Goal: Find specific page/section: Find specific page/section

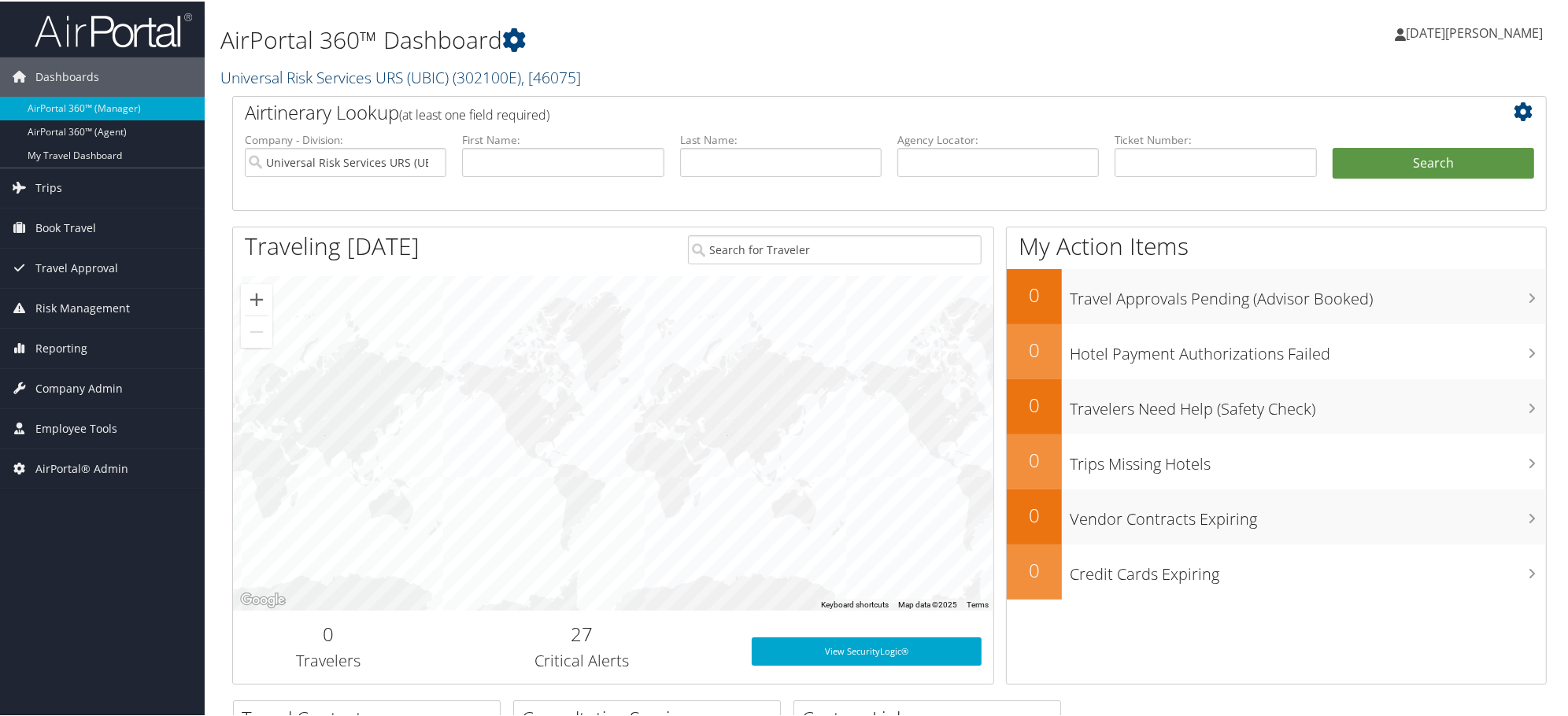
click at [265, 79] on link "Universal Risk Services URS (UBIC) ( 302100E ) , [ 46075 ]" at bounding box center [400, 76] width 360 height 21
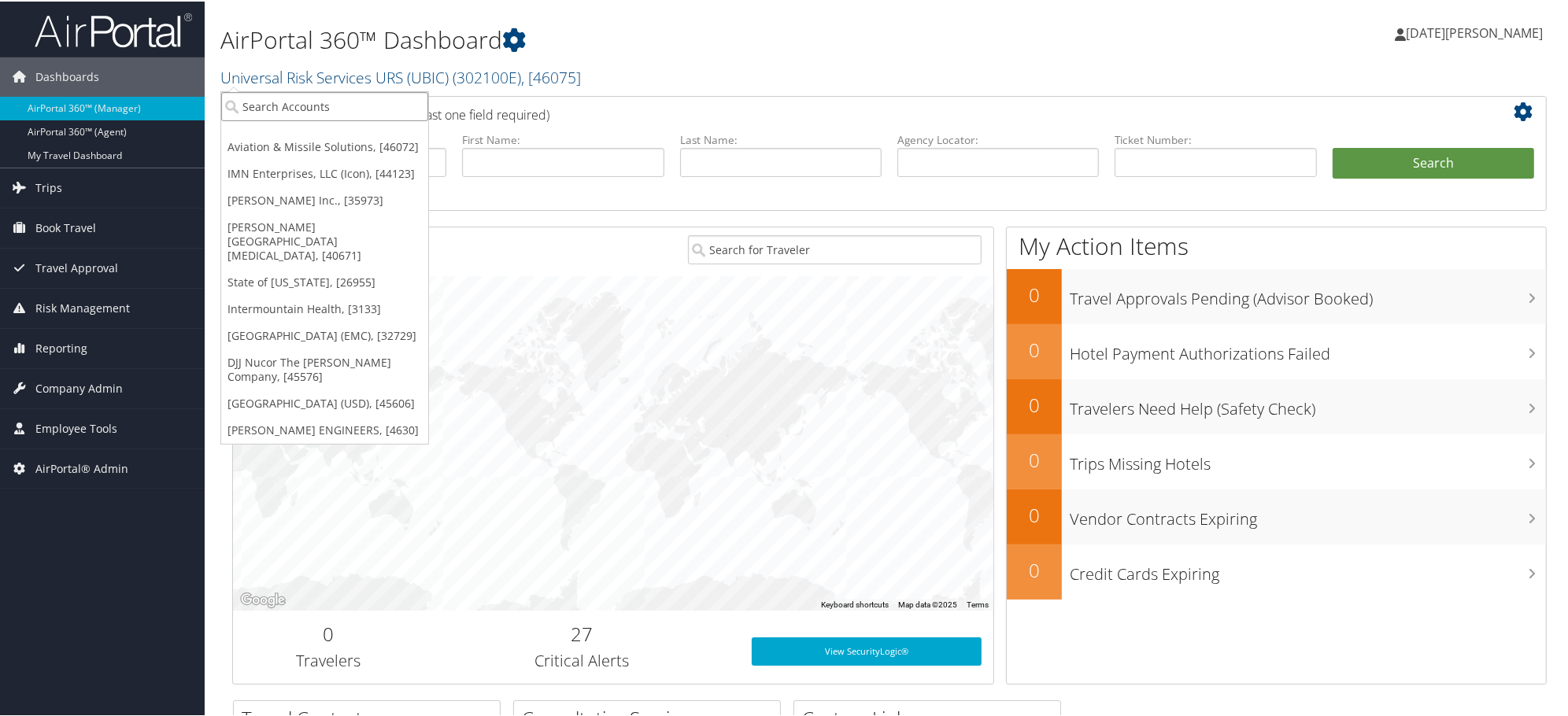
click at [321, 107] on input "search" at bounding box center [324, 105] width 207 height 29
type input "magna"
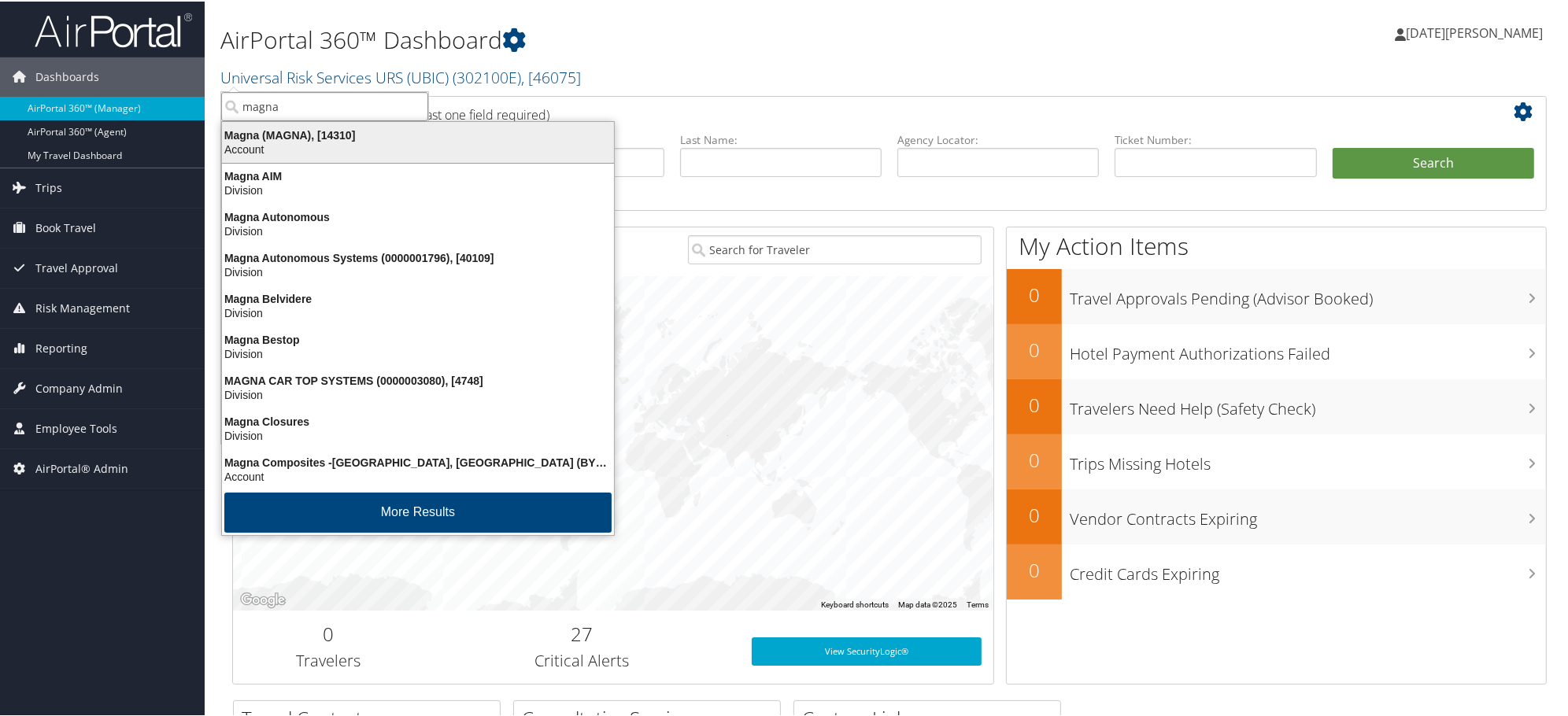
click at [238, 138] on div "Magna (MAGNA), [14310]" at bounding box center [418, 134] width 411 height 14
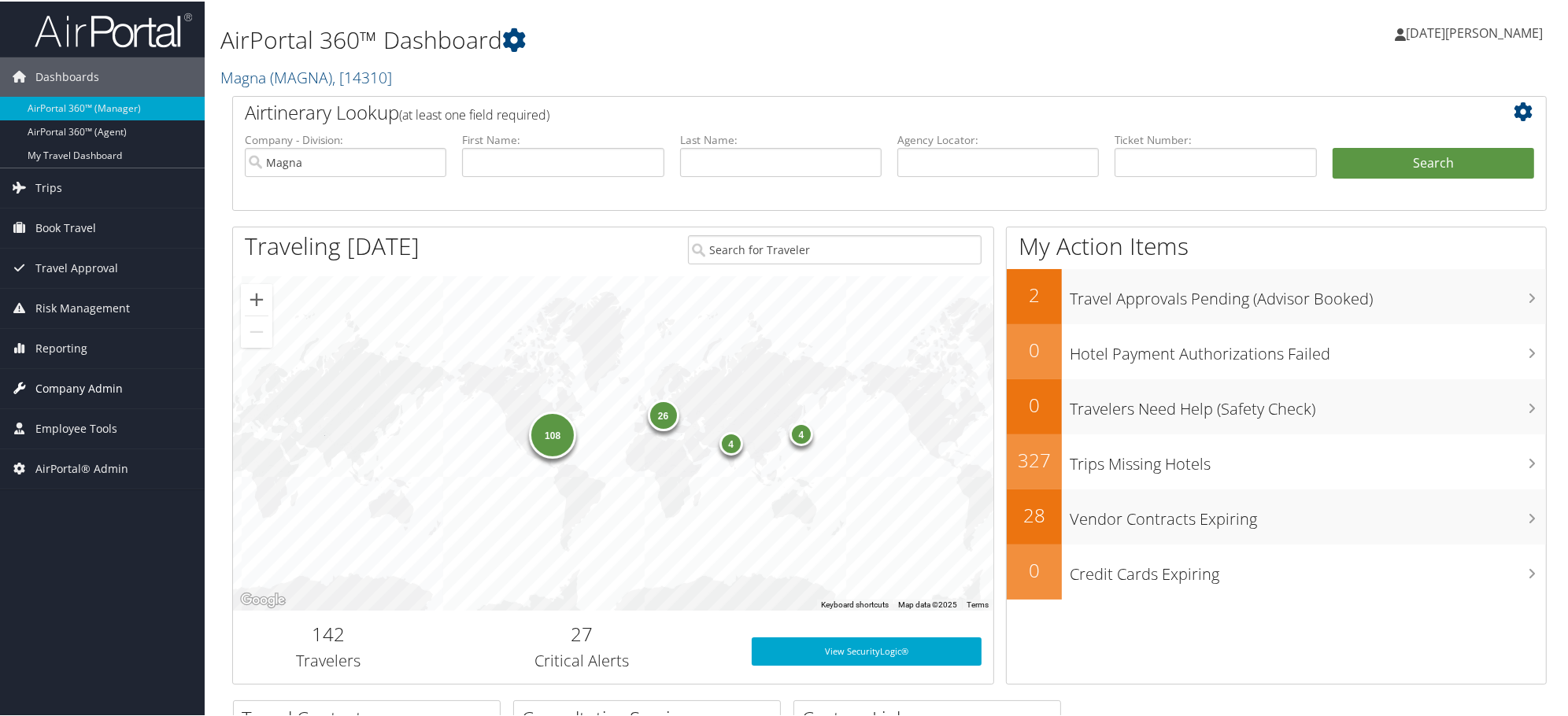
click at [88, 387] on span "Company Admin" at bounding box center [79, 387] width 87 height 39
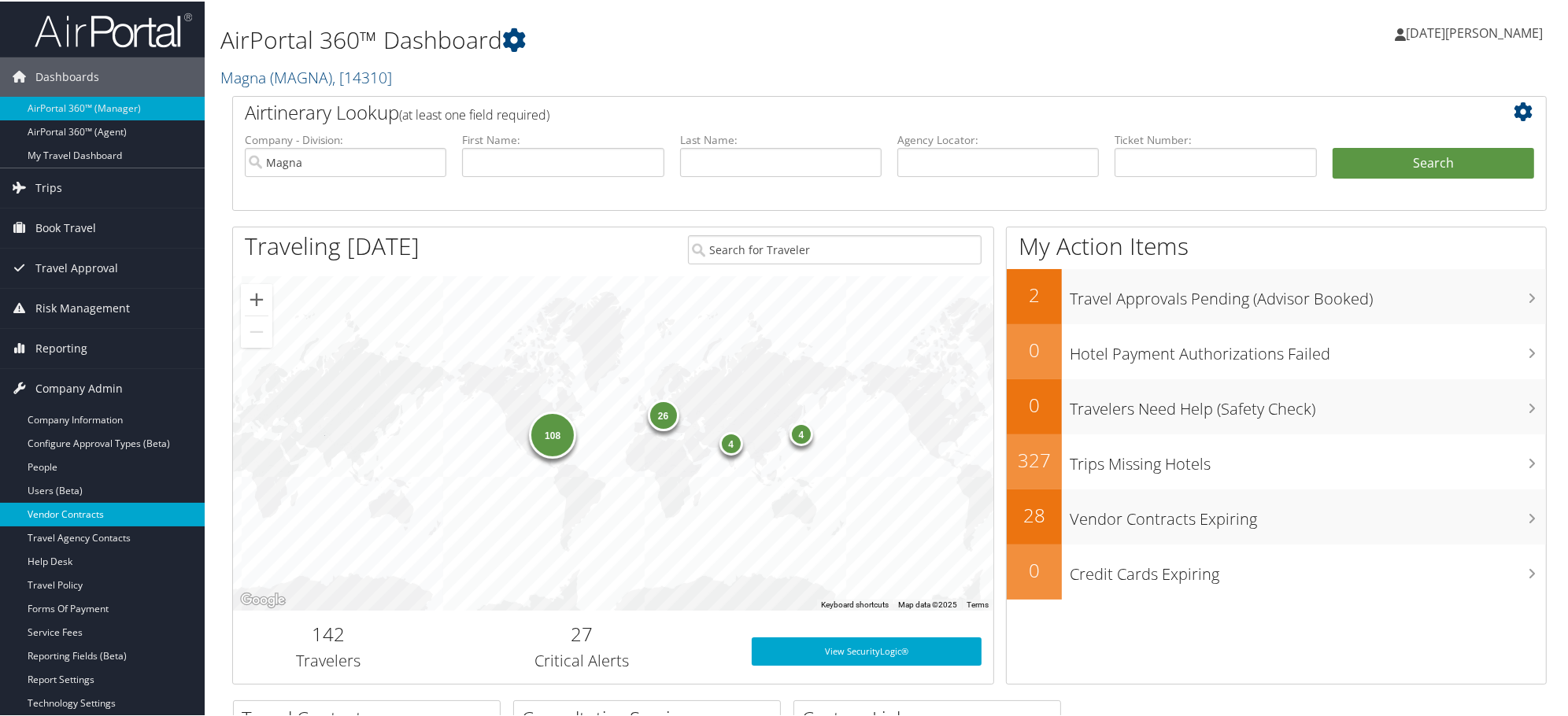
click at [45, 514] on link "Vendor Contracts" at bounding box center [102, 513] width 205 height 24
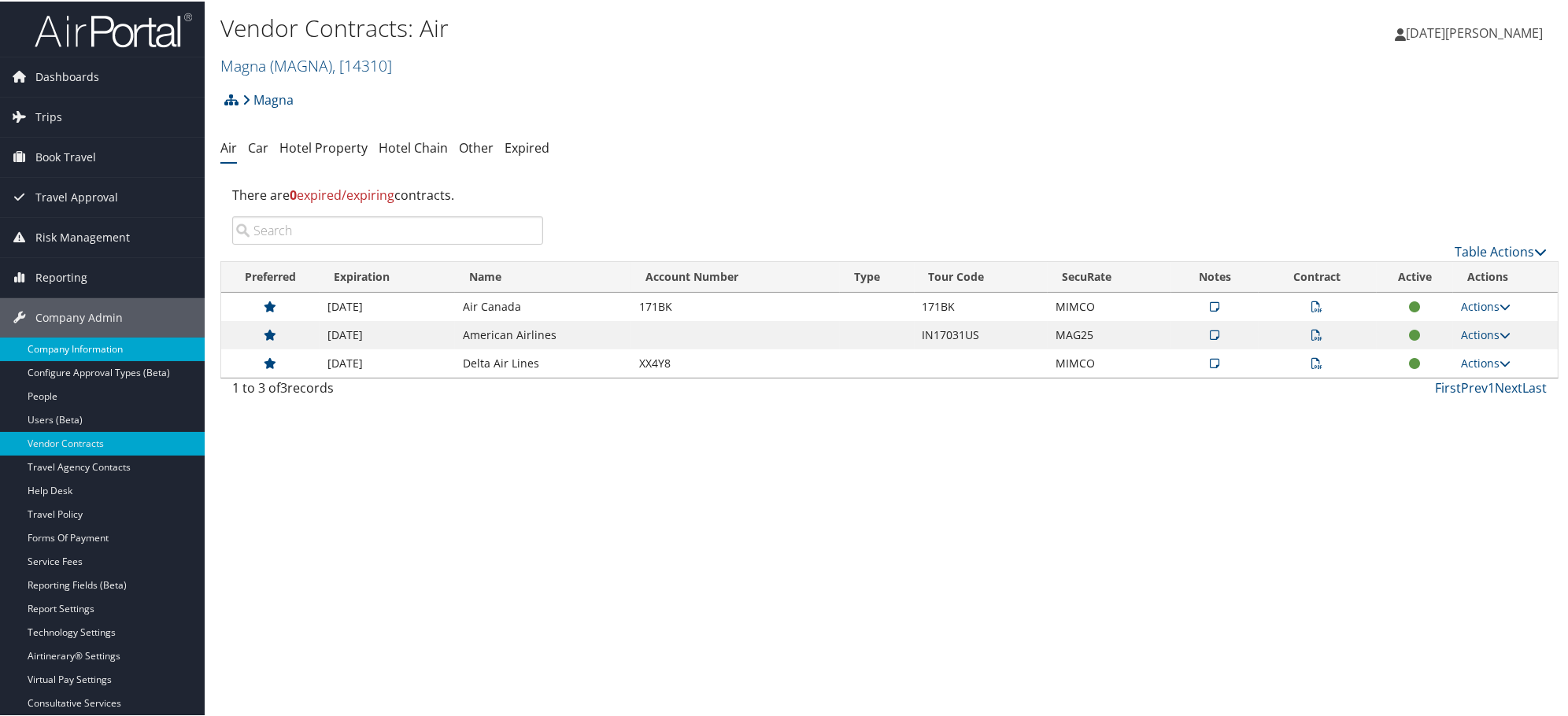
click at [40, 358] on link "Company Information" at bounding box center [102, 348] width 205 height 24
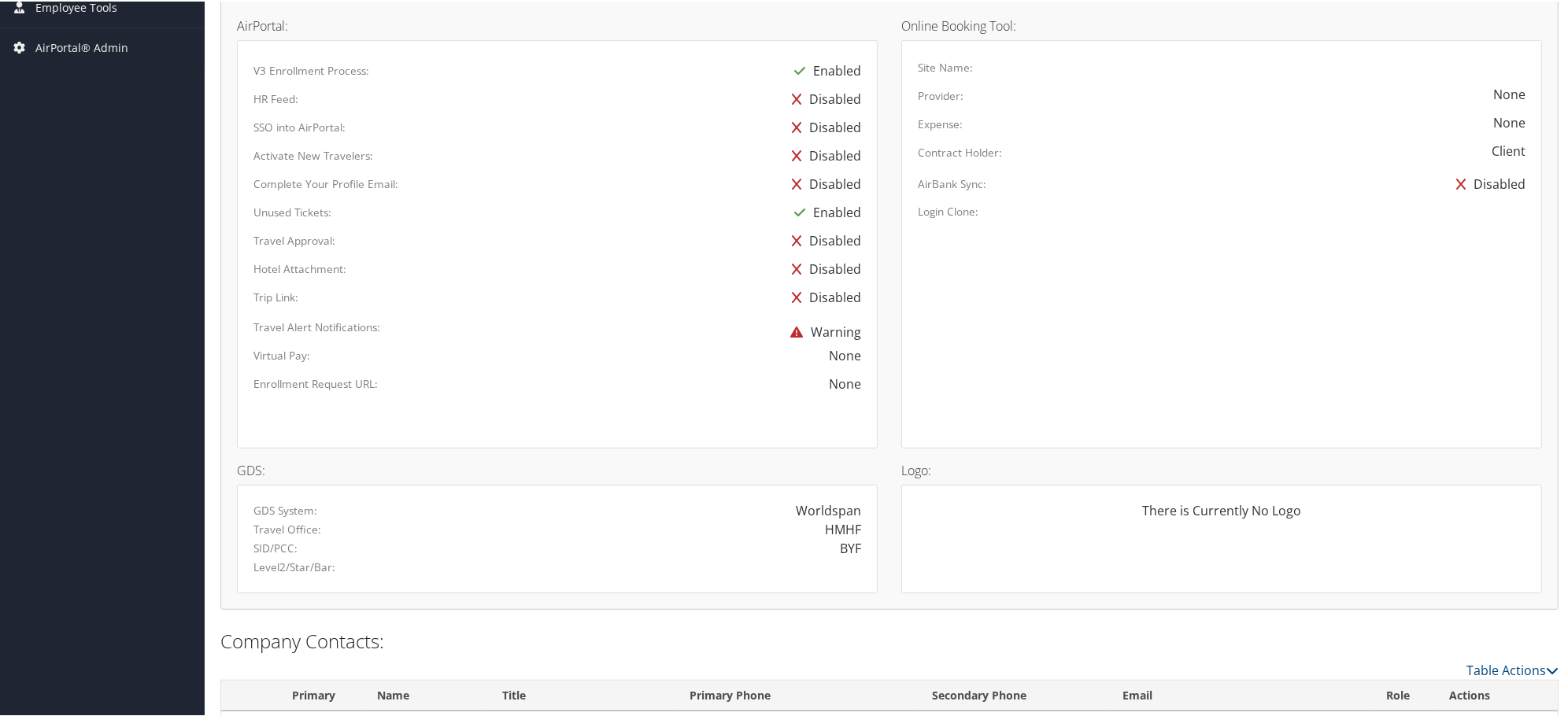
scroll to position [787, 0]
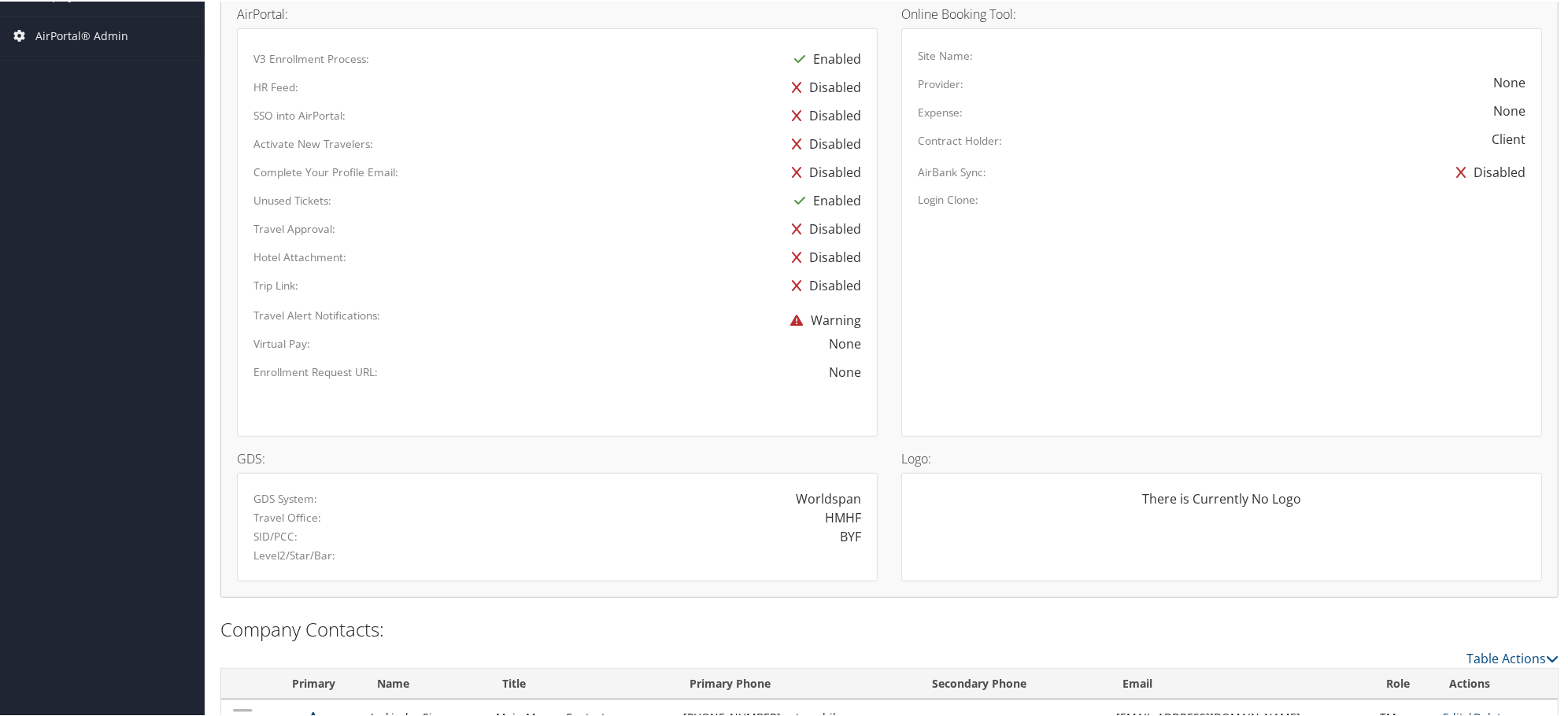
click at [662, 344] on div "None" at bounding box center [741, 342] width 263 height 19
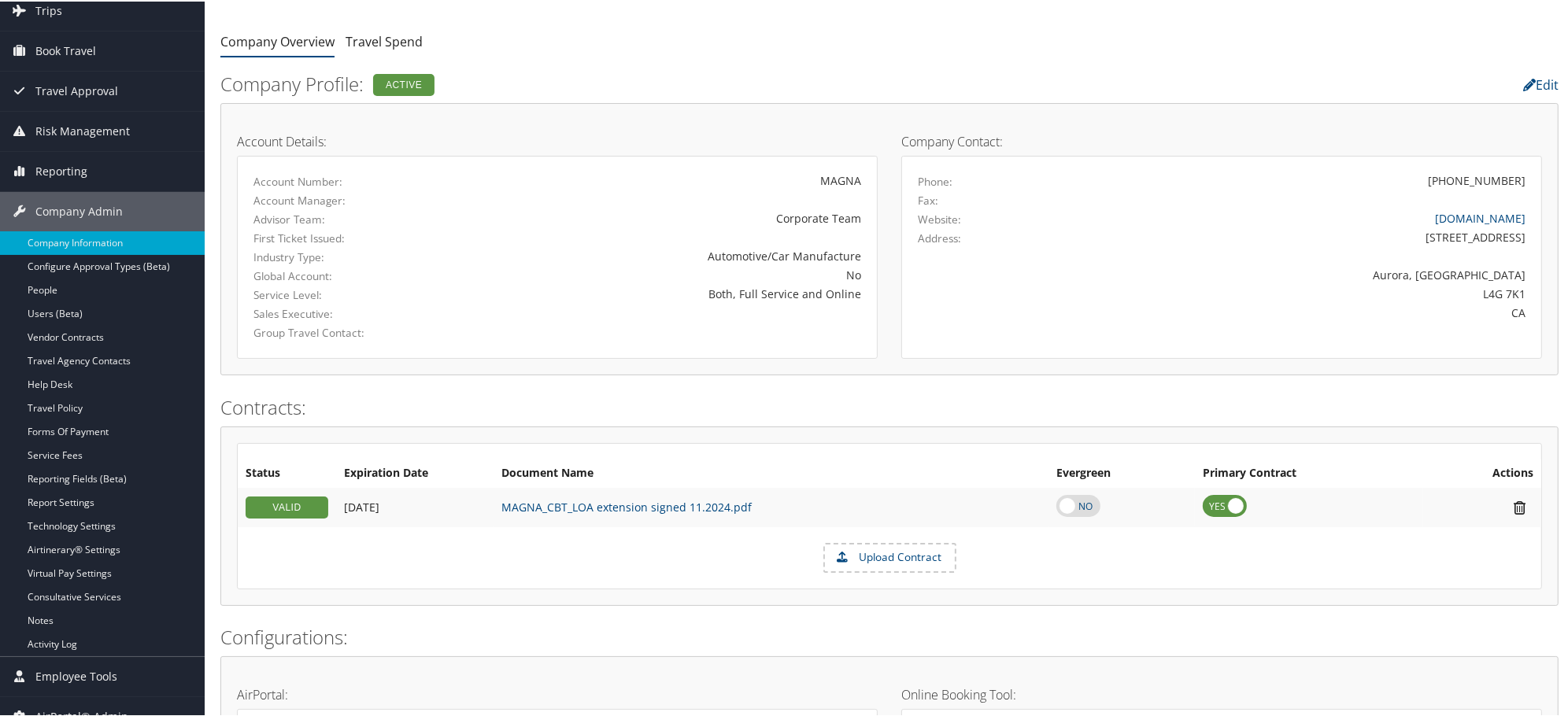
scroll to position [0, 0]
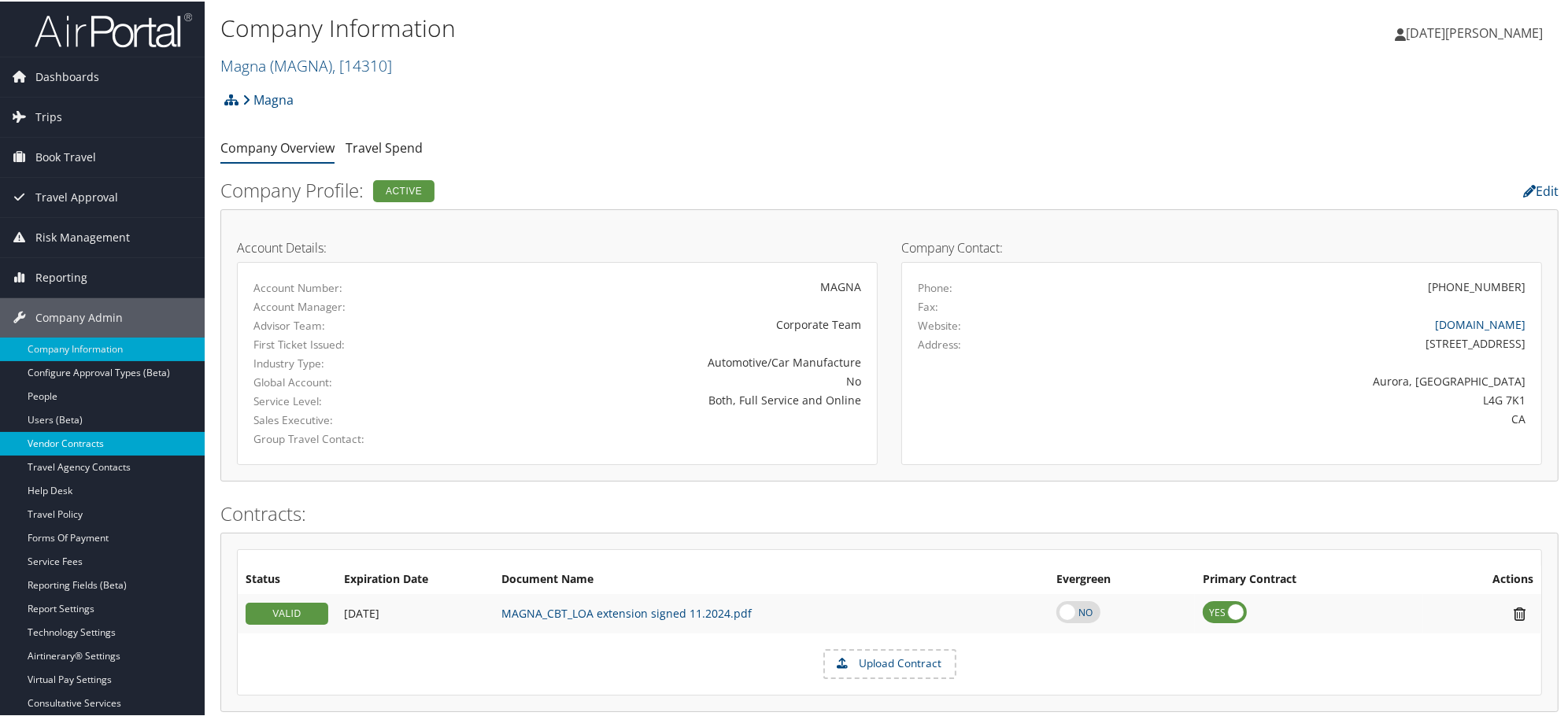
click at [64, 444] on link "Vendor Contracts" at bounding box center [102, 442] width 205 height 24
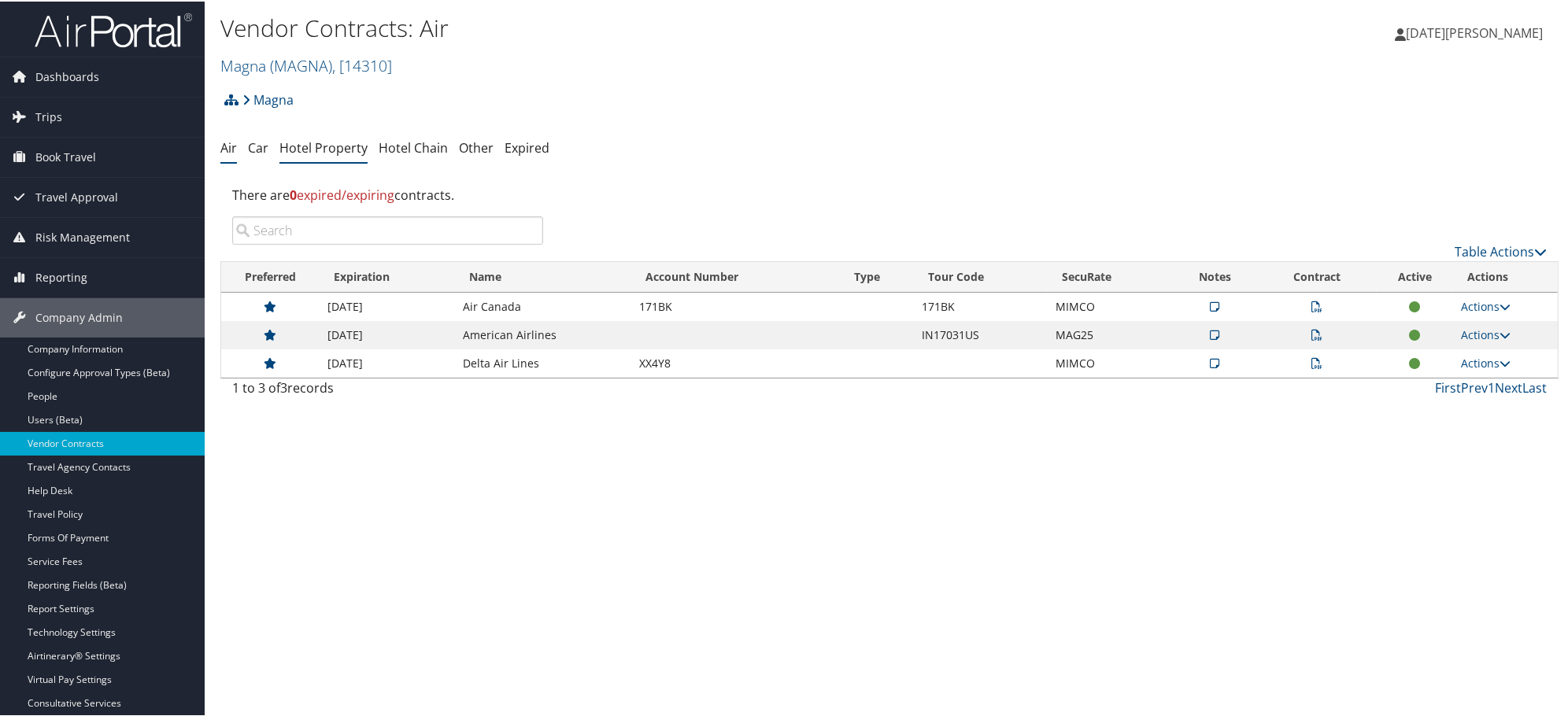
click at [331, 150] on link "Hotel Property" at bounding box center [323, 146] width 88 height 18
